Goal: Task Accomplishment & Management: Manage account settings

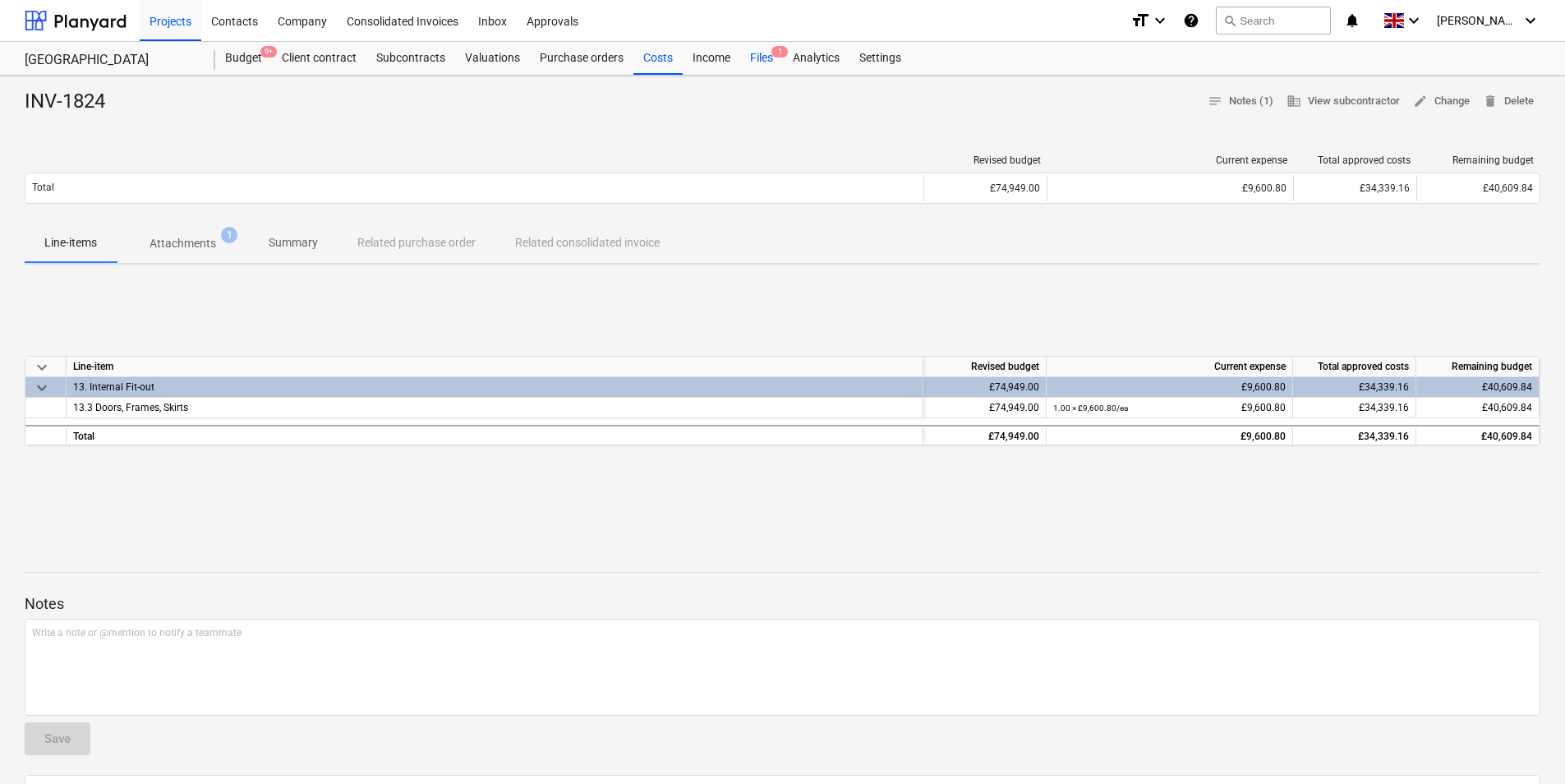
click at [767, 56] on div "Files 1" at bounding box center [761, 58] width 43 height 33
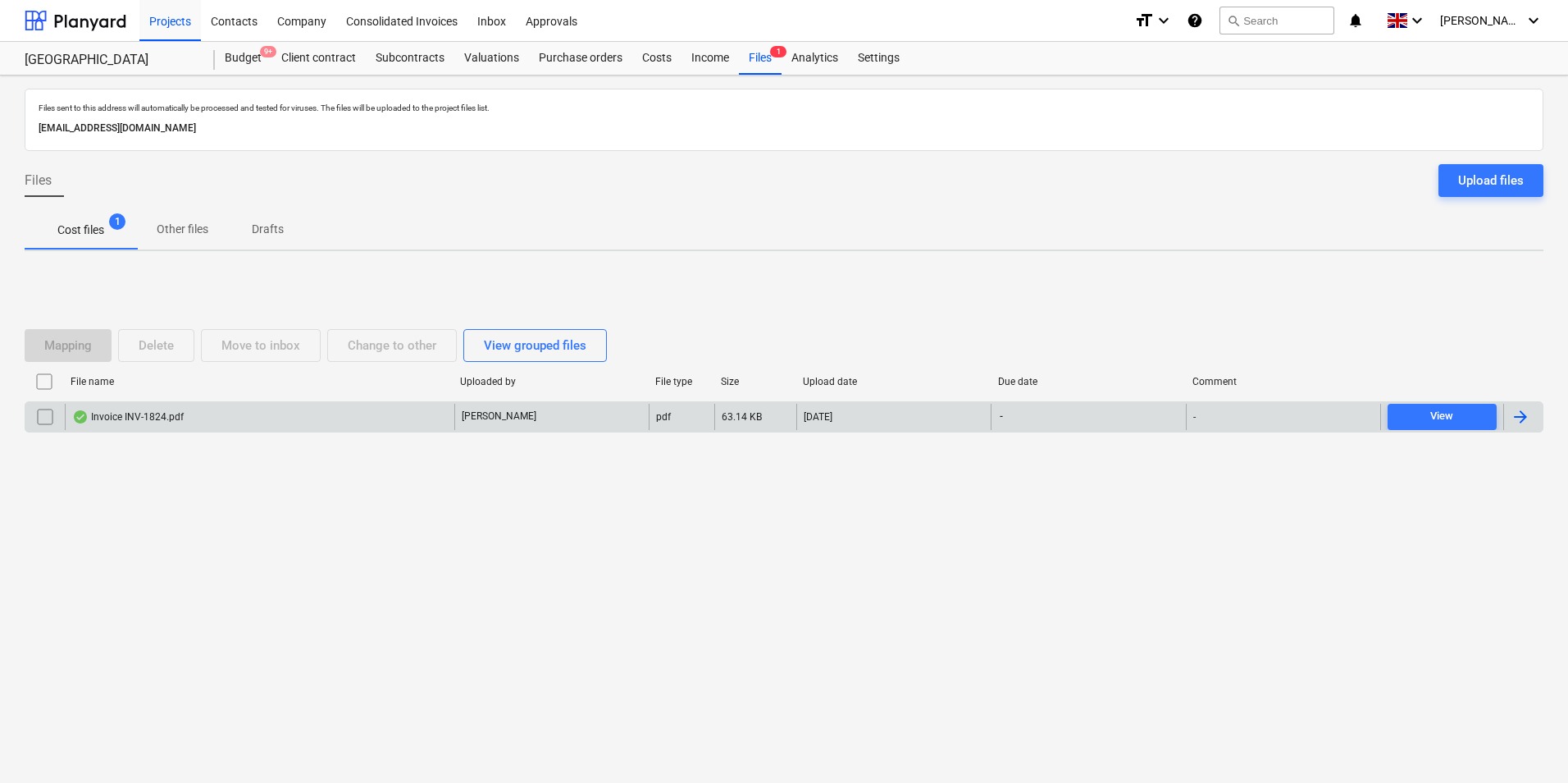
click at [34, 413] on input "checkbox" at bounding box center [44, 417] width 26 height 26
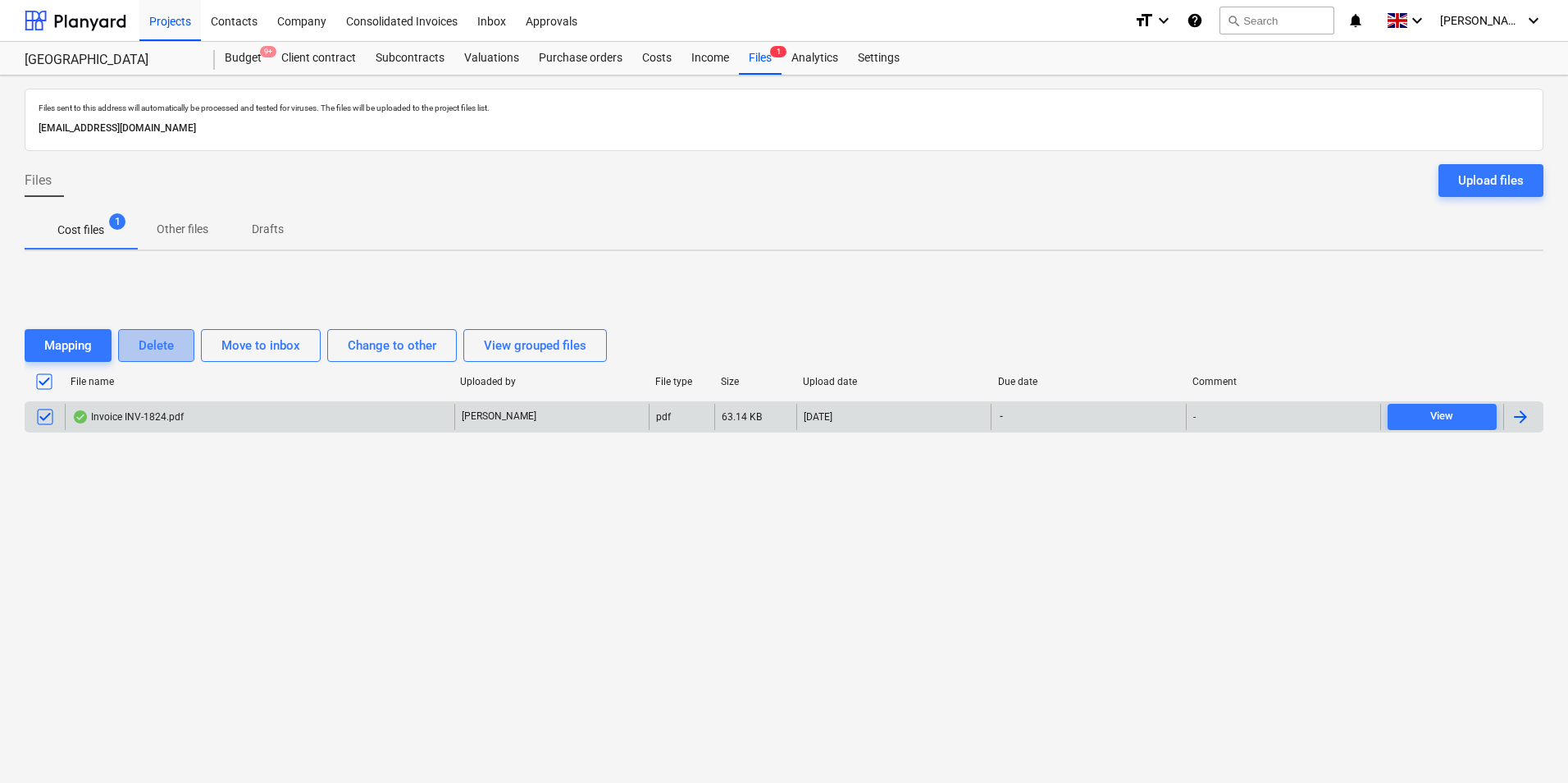
click at [157, 345] on div "Delete" at bounding box center [156, 346] width 35 height 22
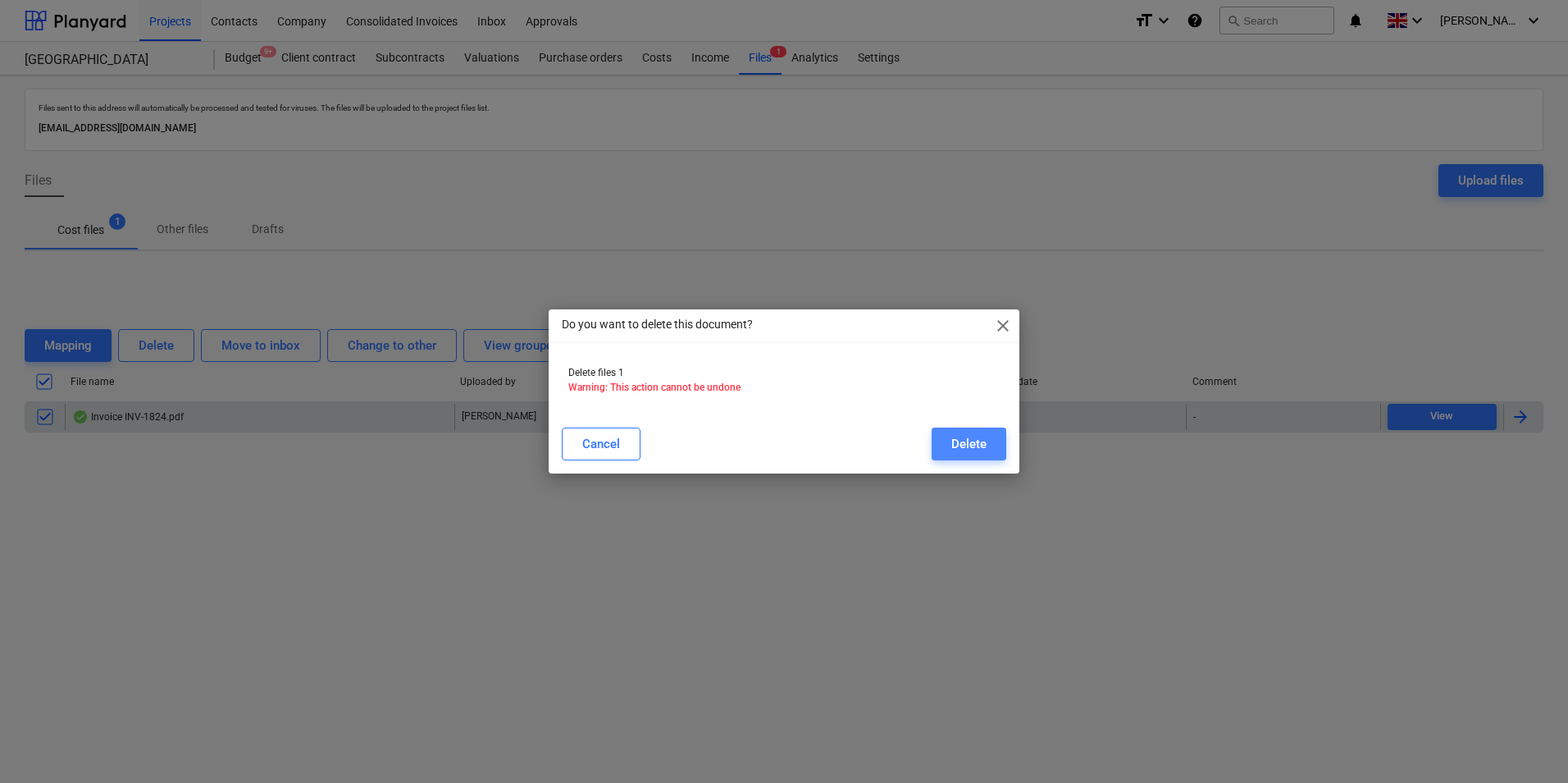
click at [994, 439] on button "Delete" at bounding box center [968, 443] width 74 height 33
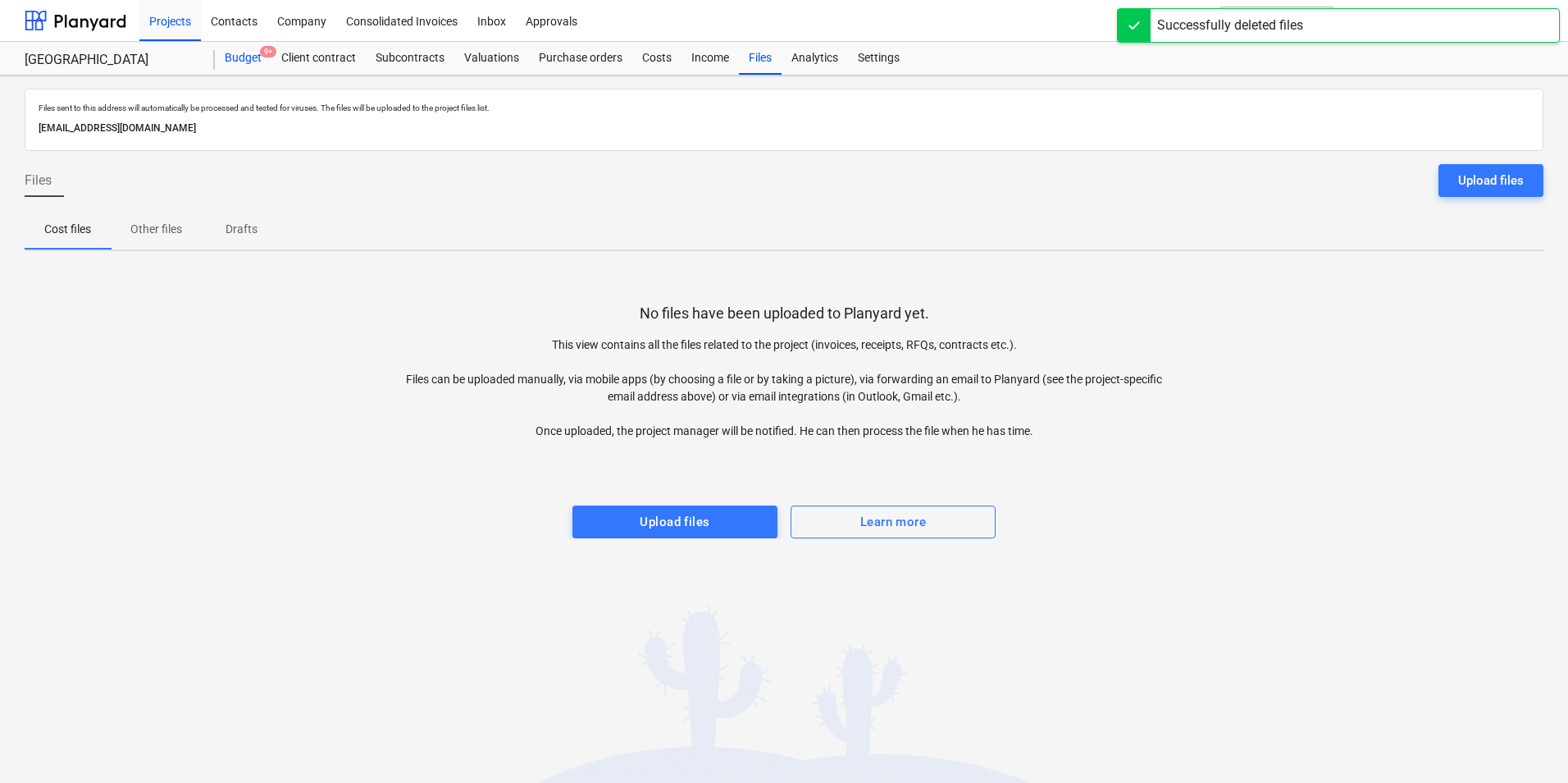
click at [257, 61] on div "Budget 9+" at bounding box center [243, 58] width 57 height 33
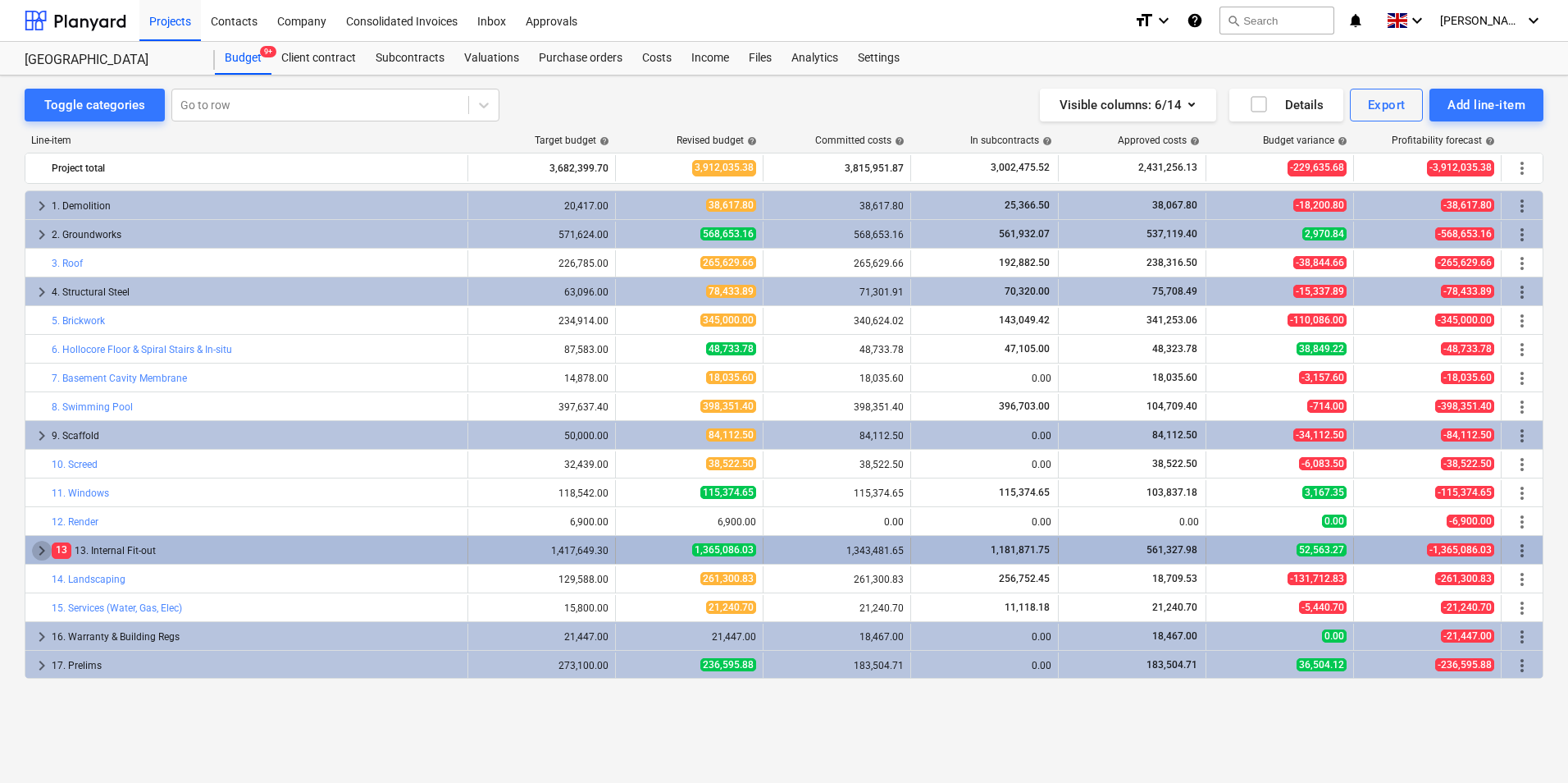
click at [42, 550] on span "keyboard_arrow_right" at bounding box center [42, 551] width 20 height 20
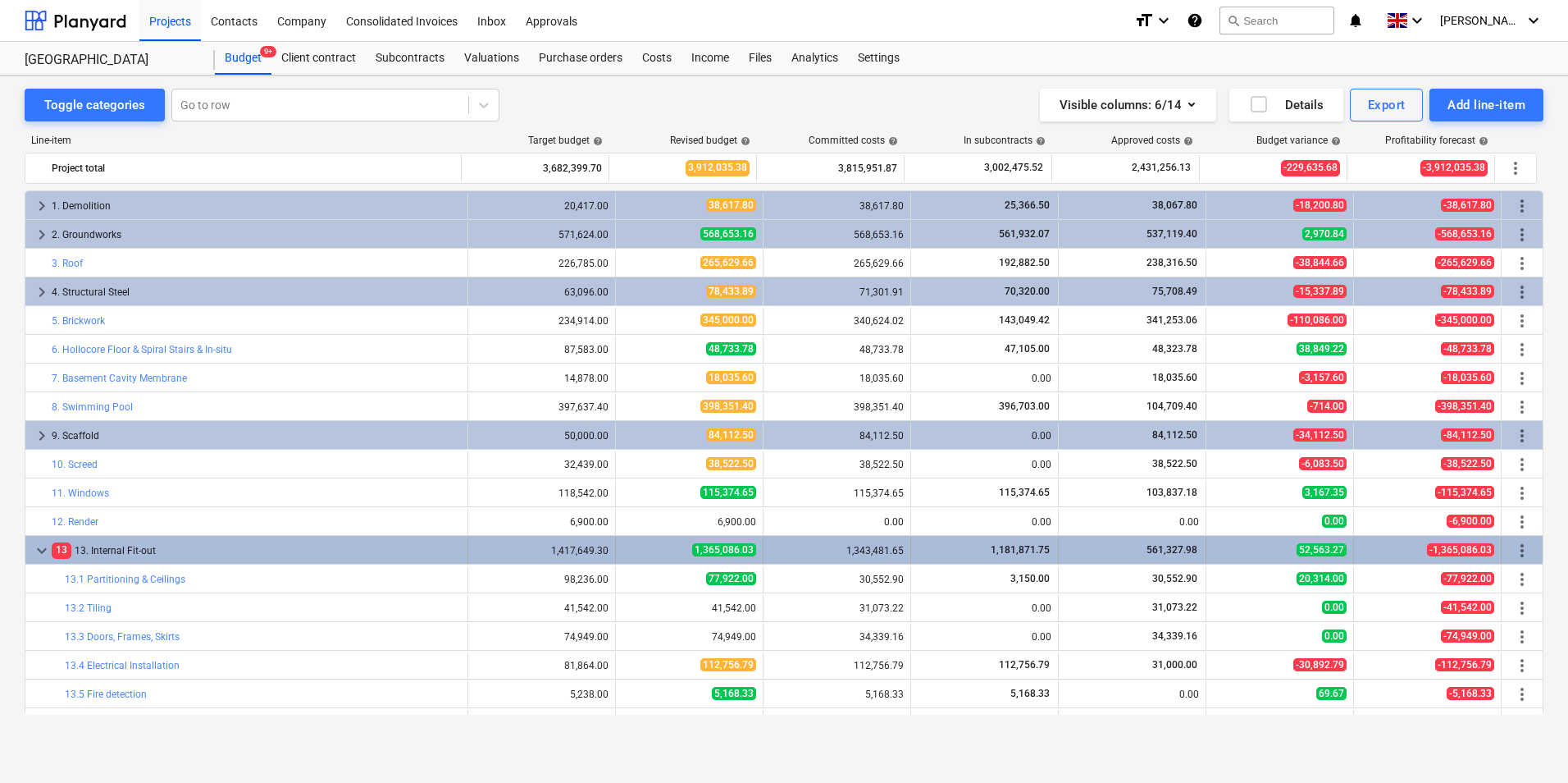
click at [30, 551] on div "keyboard_arrow_down 13 13. Internal Fit-out" at bounding box center [246, 550] width 443 height 26
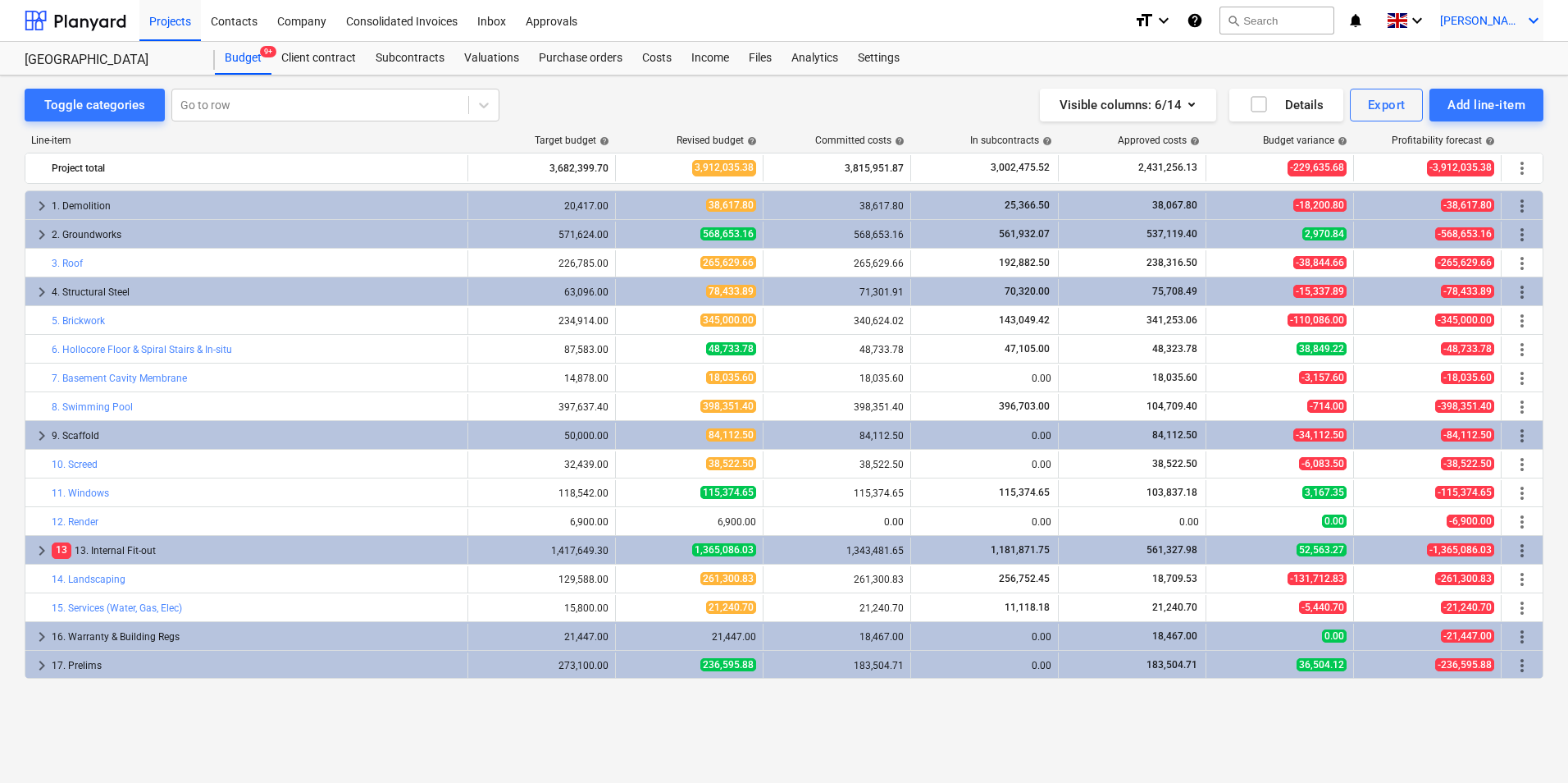
click at [1517, 23] on span "[PERSON_NAME]" at bounding box center [1481, 21] width 82 height 13
click at [1489, 83] on div "Log out" at bounding box center [1495, 89] width 98 height 26
